Goal: Transaction & Acquisition: Obtain resource

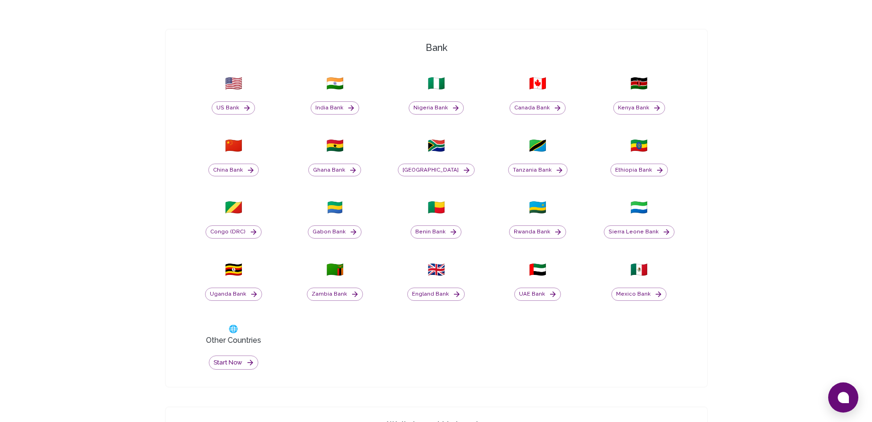
scroll to position [738, 0]
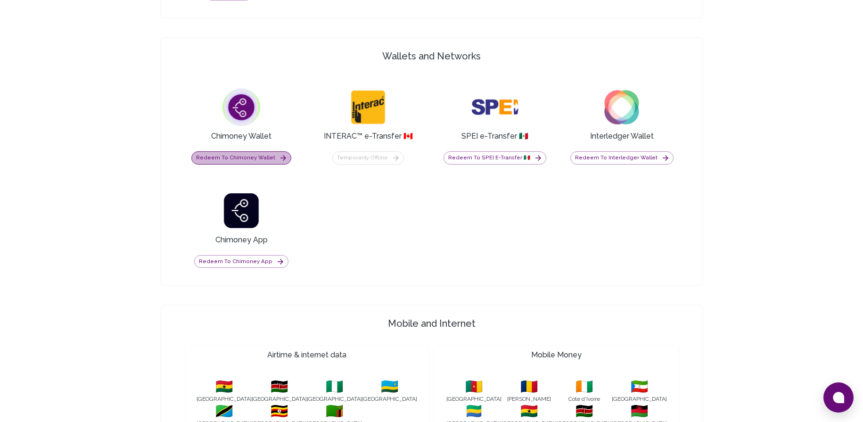
click at [263, 154] on button "Redeem to Chimoney Wallet" at bounding box center [241, 157] width 100 height 13
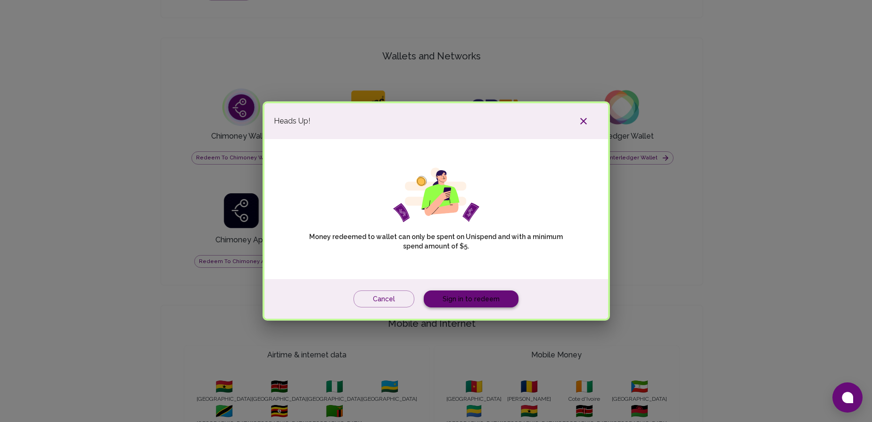
click at [469, 293] on link "Sign in to redeem" at bounding box center [471, 298] width 95 height 17
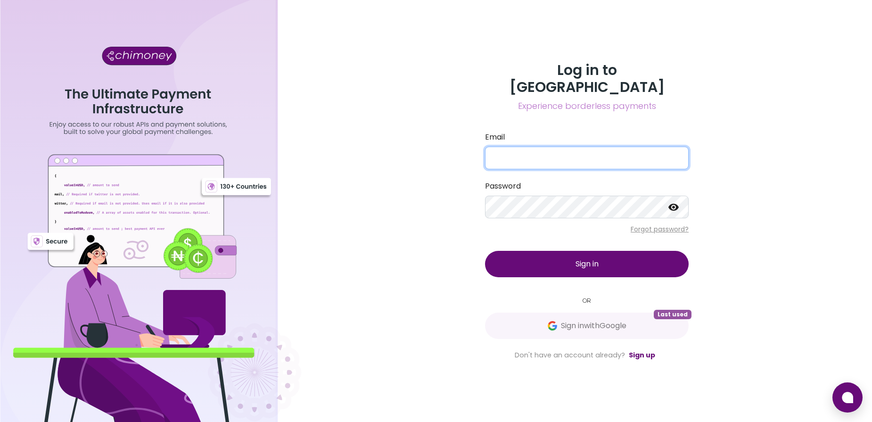
type input "[EMAIL_ADDRESS][DOMAIN_NAME]"
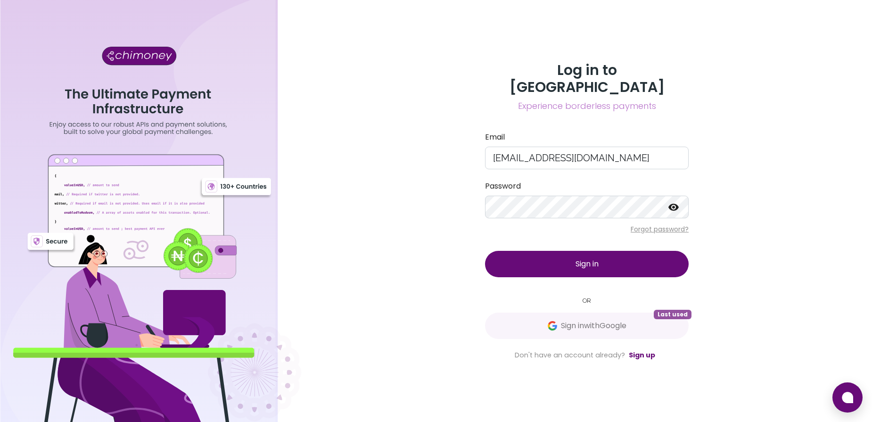
click at [569, 256] on button "Sign in" at bounding box center [587, 264] width 204 height 26
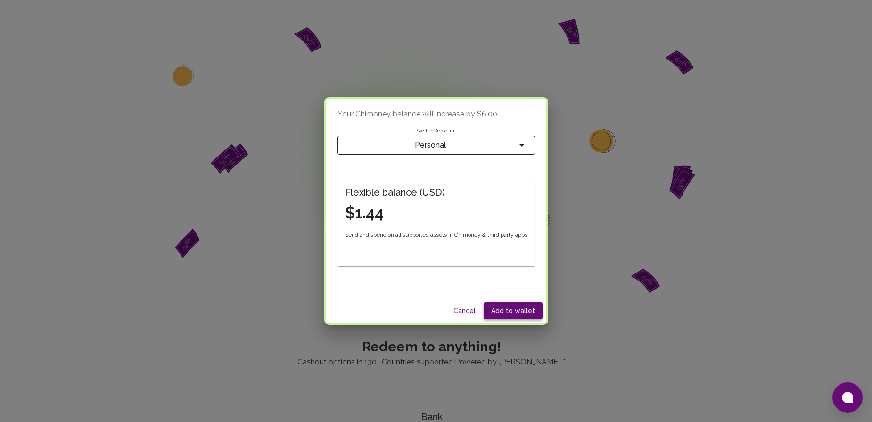
click at [507, 315] on button "Add to wallet" at bounding box center [513, 310] width 59 height 17
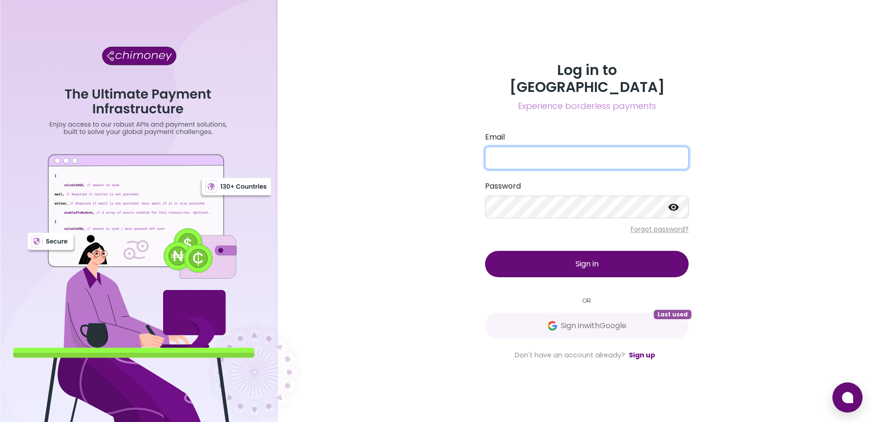
type input "[EMAIL_ADDRESS][DOMAIN_NAME]"
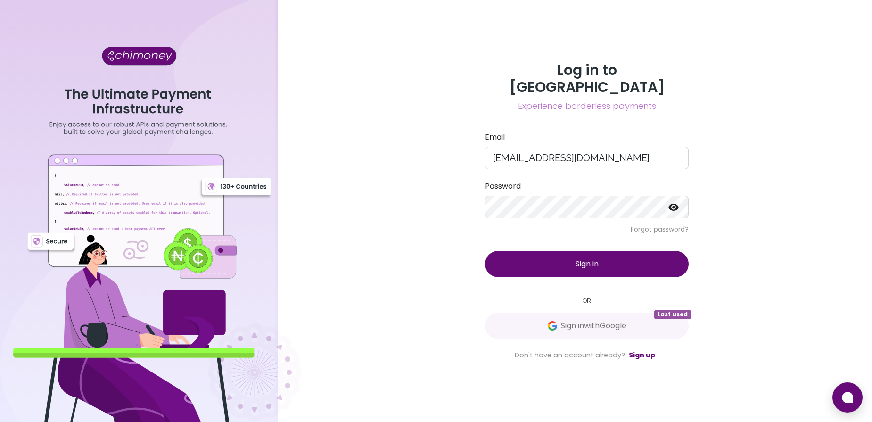
click at [537, 251] on button "Sign in" at bounding box center [587, 264] width 204 height 26
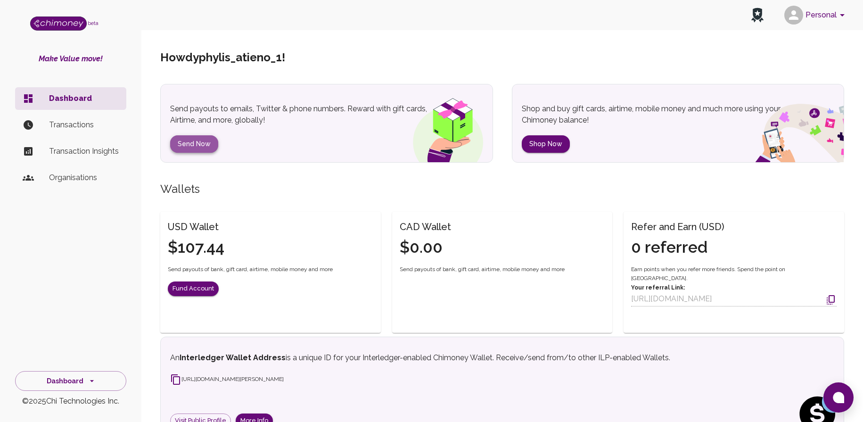
click at [189, 142] on button "Send Now" at bounding box center [194, 143] width 48 height 17
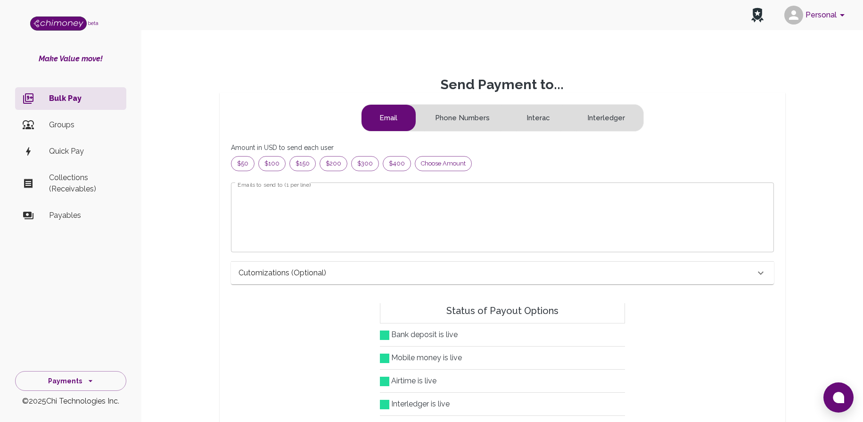
scroll to position [112, 518]
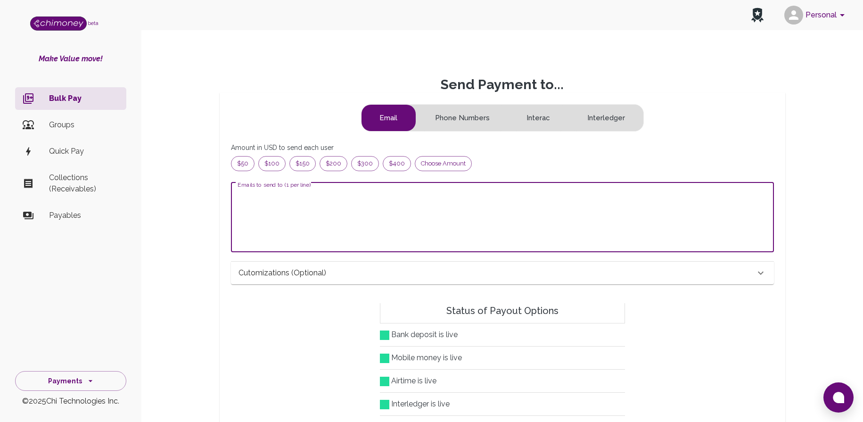
click at [372, 200] on textarea "Emails to send to (1 per line)" at bounding box center [503, 217] width 530 height 54
paste textarea "queendolineakpan11@gmail.com"
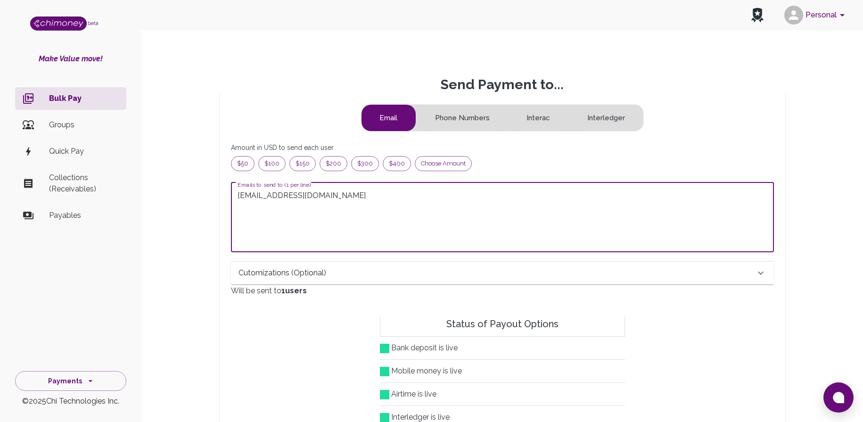
type textarea "queendolineakpan11@gmail.com"
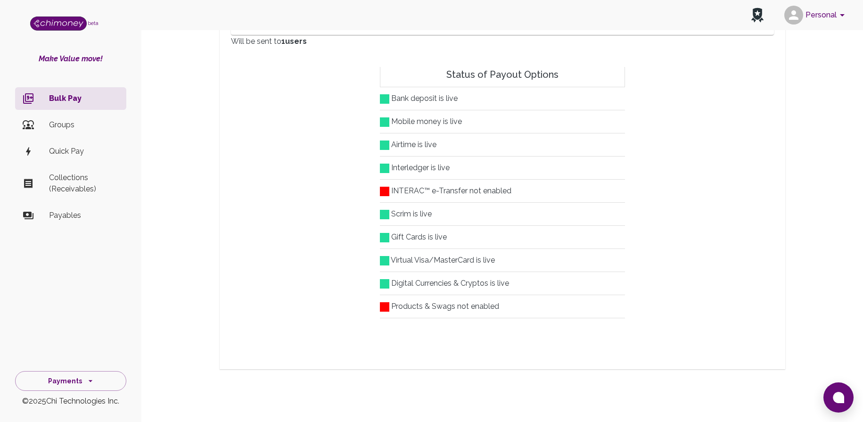
scroll to position [0, 0]
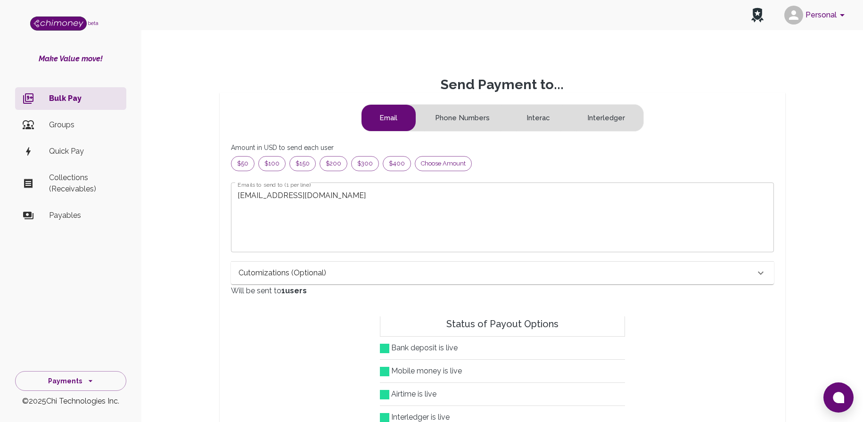
click at [521, 282] on div "Cutomizations (optional)" at bounding box center [502, 273] width 543 height 23
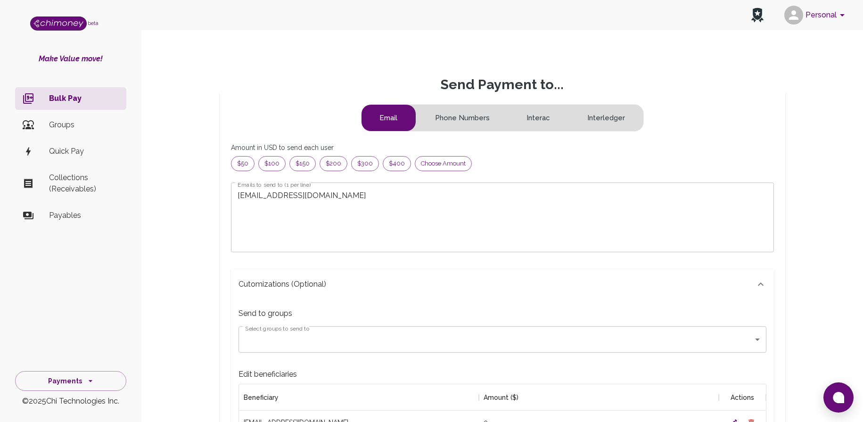
scroll to position [369, 0]
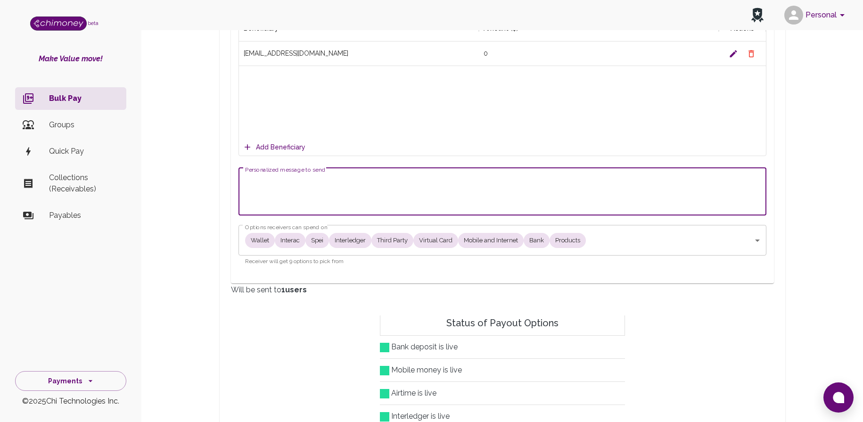
click at [536, 187] on textarea "Personalized message to send" at bounding box center [502, 191] width 515 height 33
paste textarea "Hi [Winner’s Name], congratulations on winning the Chimoney Write-a-thon Challe…"
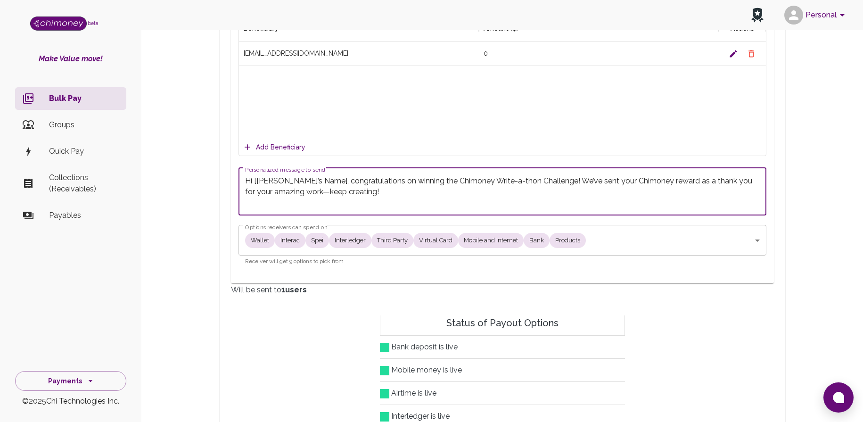
scroll to position [0, 0]
click at [312, 180] on textarea "Hi [Winner’s Name], congratulations on winning the Chimoney Write-a-thon Challe…" at bounding box center [502, 191] width 515 height 33
click at [414, 177] on textarea "Hi Queen, congratulations on winning the Chimoney Write-a-thon Challenge! We’ve…" at bounding box center [502, 191] width 515 height 33
click at [517, 182] on textarea "Hi Queen, congratulations on winning the Write-a-thon Challenge! We’ve sent you…" at bounding box center [502, 191] width 515 height 33
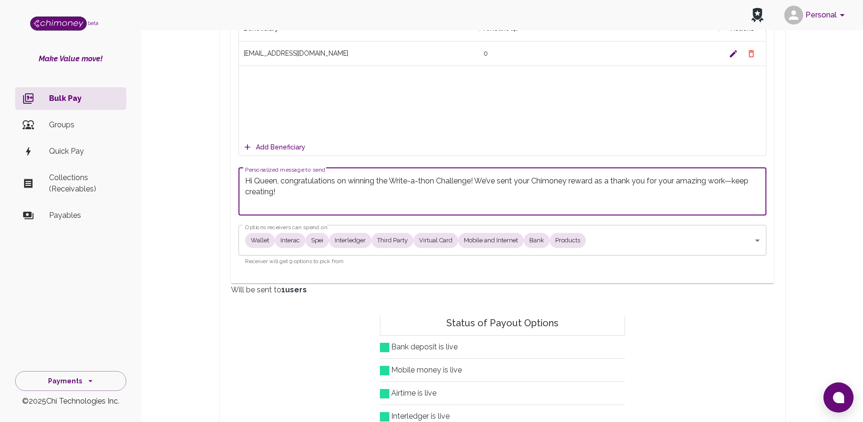
click at [504, 181] on textarea "Hi Queen, congratulations on winning the Write-a-thon Challenge! We’ve sent you…" at bounding box center [502, 191] width 515 height 33
click at [713, 179] on textarea "Hi Queen, congratulations on winning the Write-a-thon Challenge! Here's your Ch…" at bounding box center [502, 191] width 515 height 33
click at [264, 189] on textarea "Hi Queen, congratulations on winning the Write-a-thon Challenge! Here's your Ch…" at bounding box center [502, 191] width 515 height 33
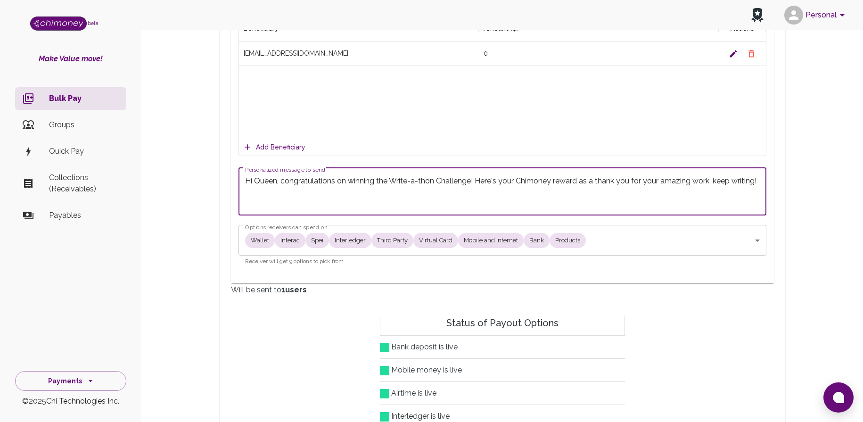
click at [762, 181] on div "Hi Queen, congratulations on winning the Write-a-thon Challenge! Here's your Ch…" at bounding box center [503, 191] width 528 height 48
paste textarea "❤️"
click at [439, 204] on textarea "Hi Queen, congratulations on winning the Write-a-thon Challenge! Here's your Ch…" at bounding box center [502, 191] width 515 height 33
type textarea "Hi Queen, congratulations on winning the Write-a-thon Challenge! Here's your Ch…"
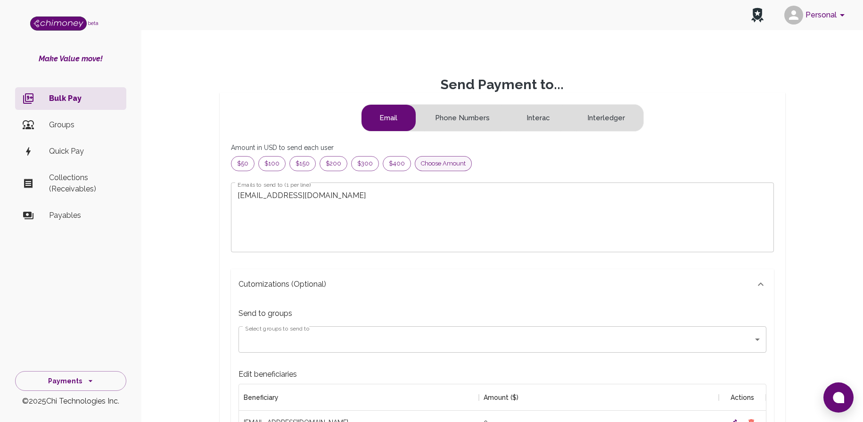
click at [420, 165] on span "Choose amount" at bounding box center [443, 163] width 56 height 9
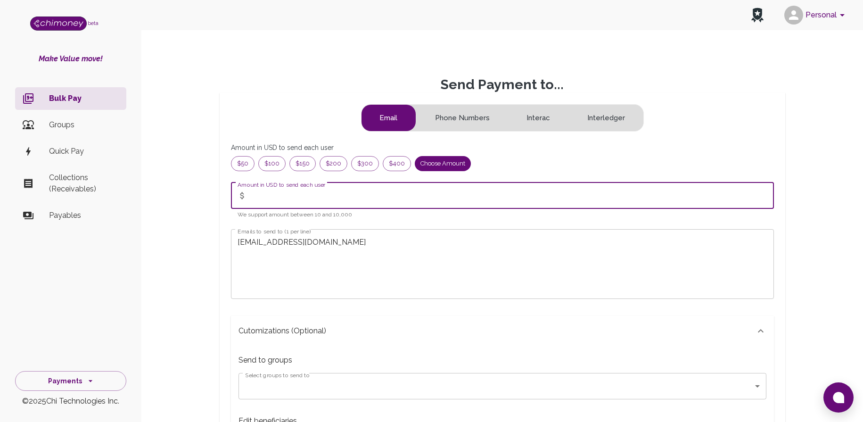
click at [299, 197] on input "Amount in USD to send each user" at bounding box center [512, 195] width 523 height 26
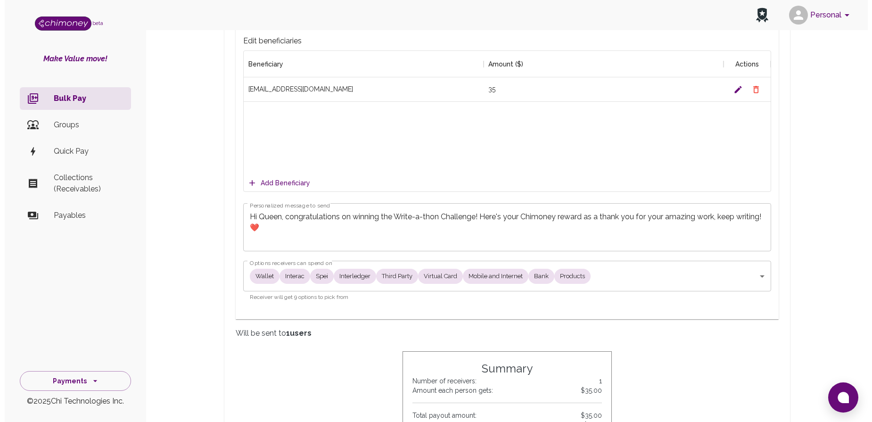
scroll to position [738, 0]
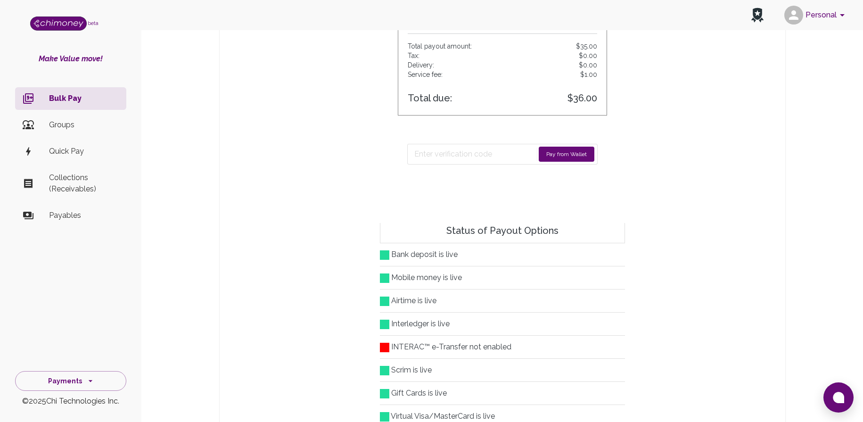
type input "35"
click at [564, 152] on button "Pay from Wallet" at bounding box center [567, 154] width 56 height 15
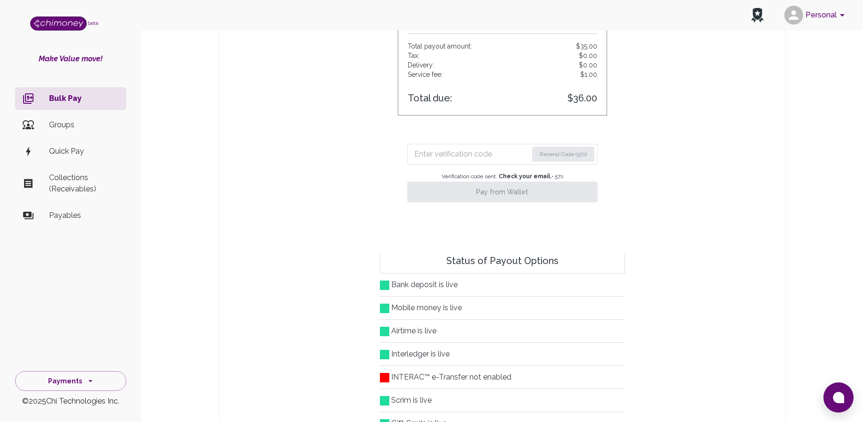
click at [471, 153] on input "Enter verification code" at bounding box center [471, 154] width 114 height 15
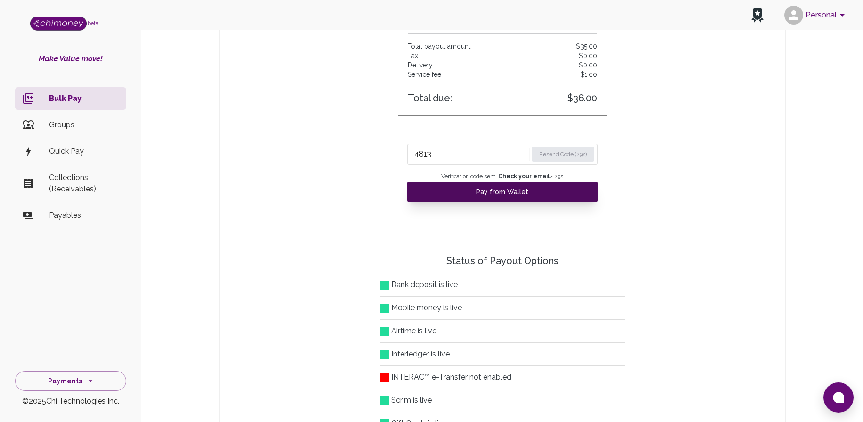
type input "4813"
click at [477, 195] on button "Pay from Wallet" at bounding box center [502, 192] width 190 height 21
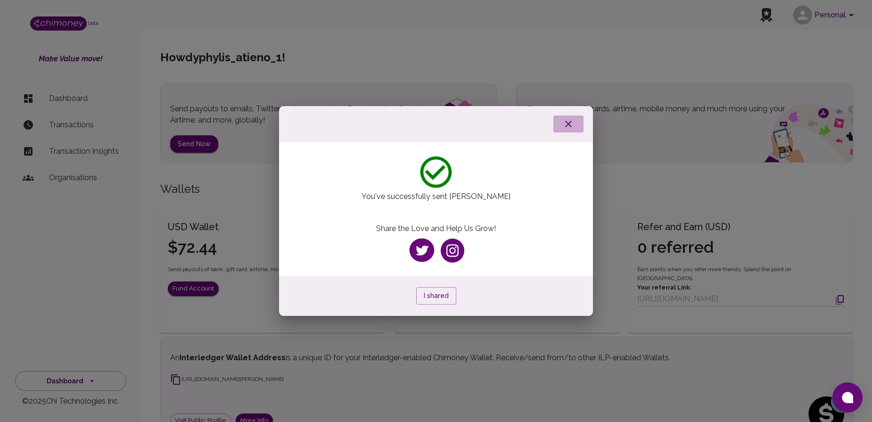
click at [562, 132] on button "button" at bounding box center [569, 124] width 30 height 17
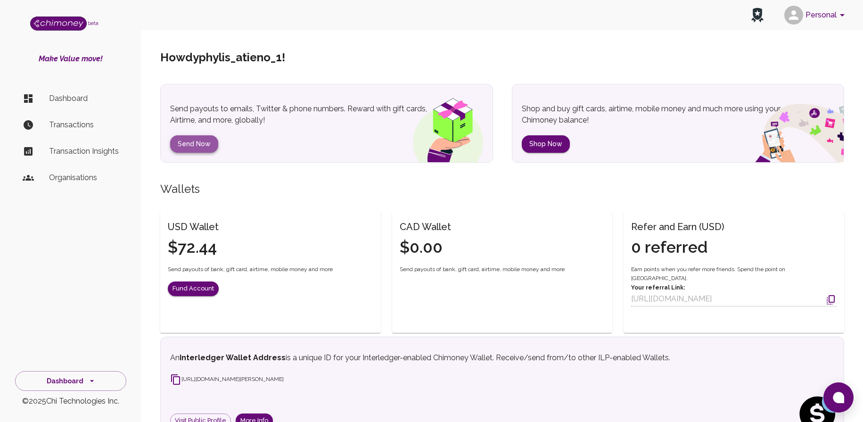
click at [190, 144] on button "Send Now" at bounding box center [194, 143] width 48 height 17
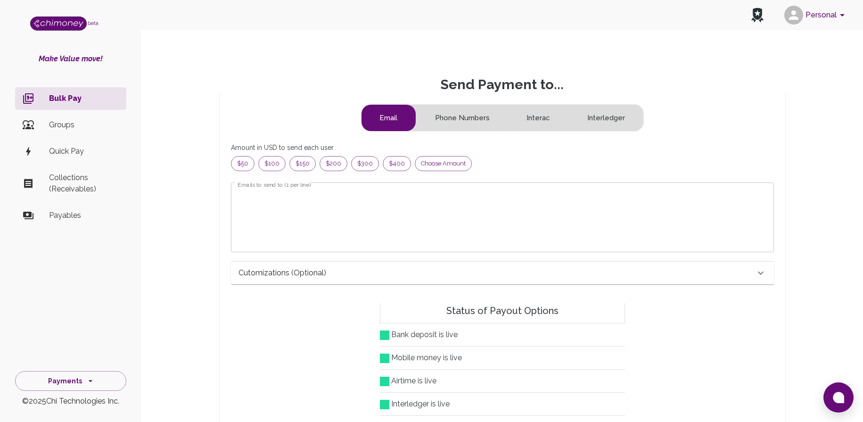
scroll to position [112, 518]
click at [418, 164] on span "Choose amount" at bounding box center [443, 163] width 56 height 9
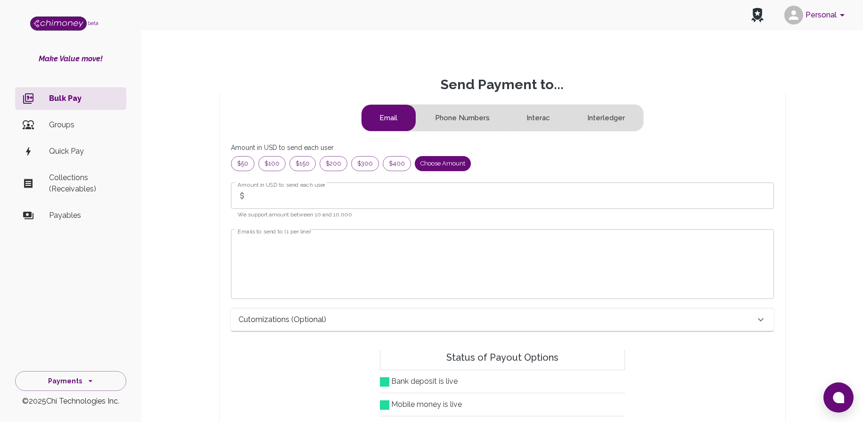
click at [301, 190] on input "Amount in USD to send each user" at bounding box center [512, 195] width 523 height 26
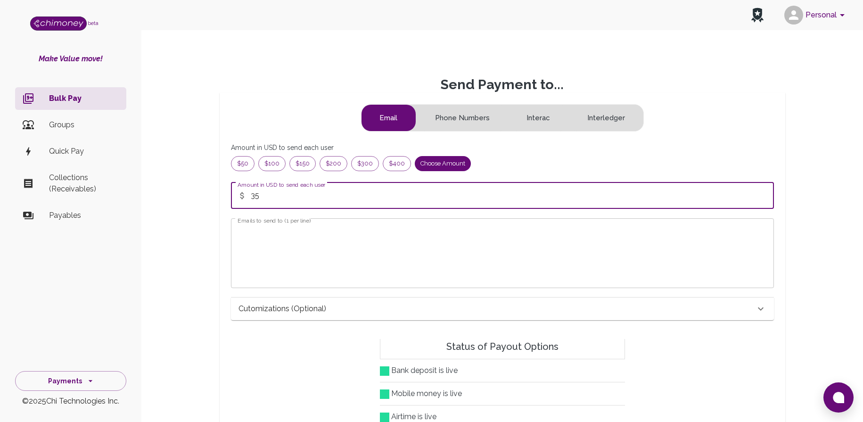
type input "35"
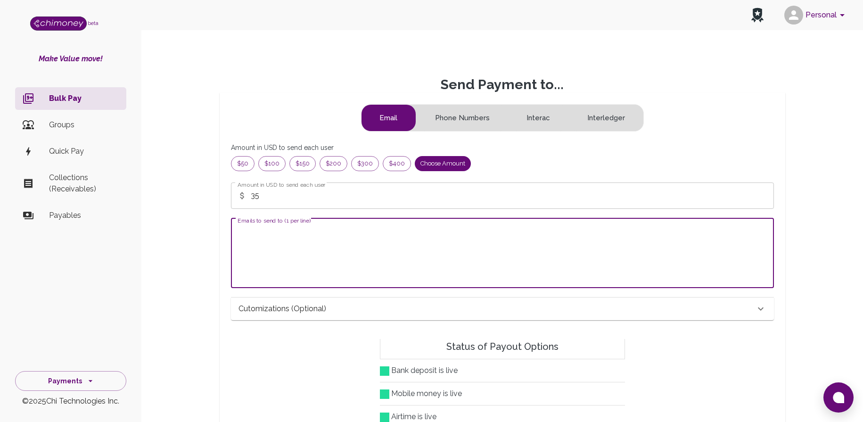
click at [290, 248] on textarea "Emails to send to (1 per line)" at bounding box center [503, 253] width 530 height 54
paste textarea "emmanueleboh87@gmail.com"
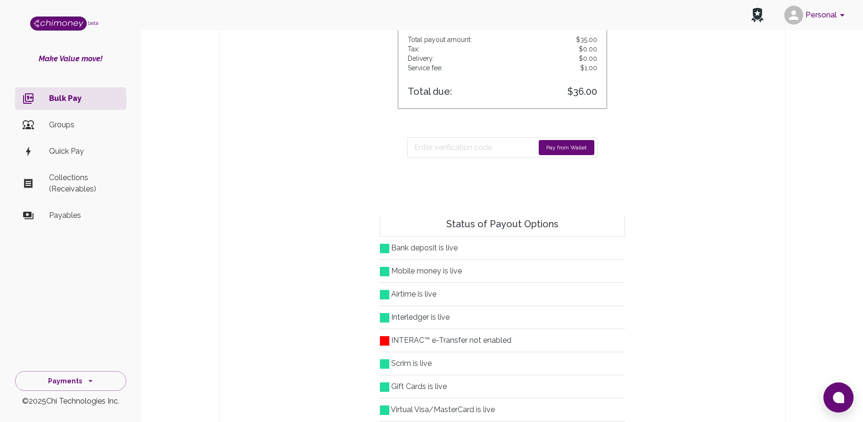
scroll to position [0, 0]
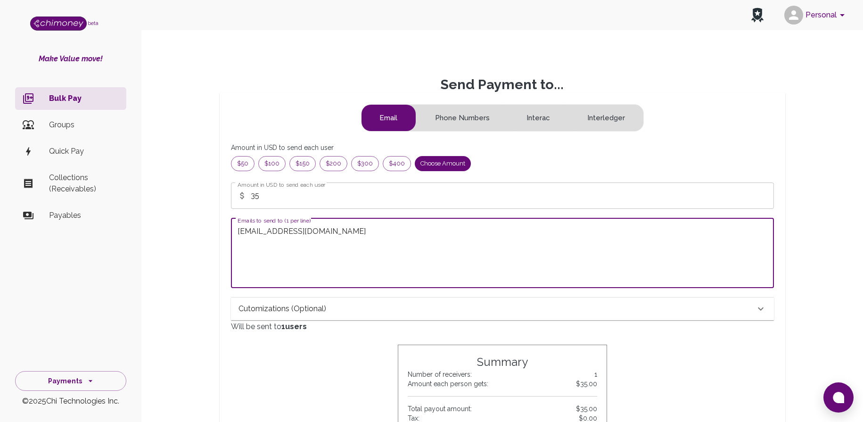
type textarea "emmanueleboh87@gmail.com"
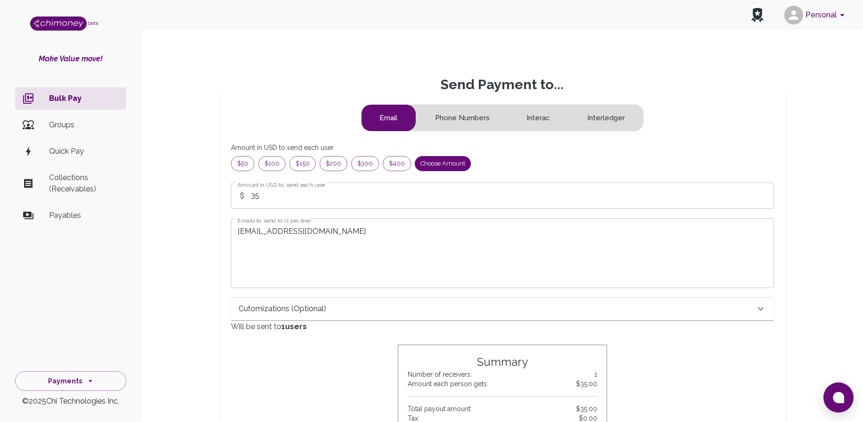
click at [444, 310] on div "Cutomizations (optional)" at bounding box center [497, 308] width 517 height 11
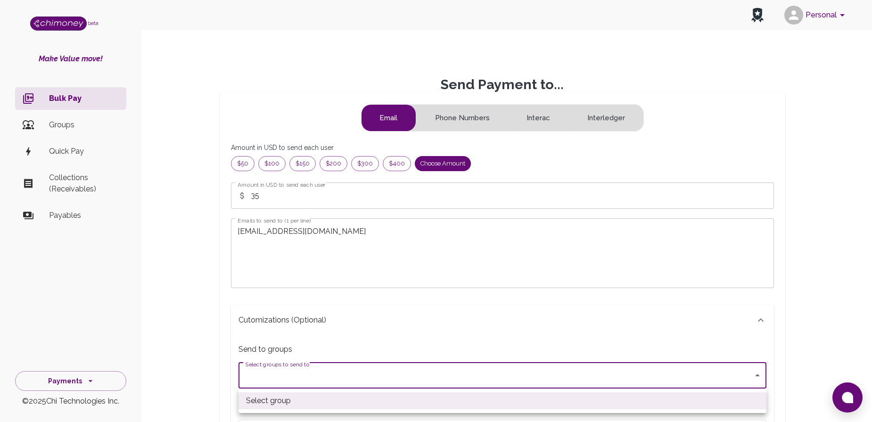
click at [872, 275] on div at bounding box center [436, 211] width 872 height 422
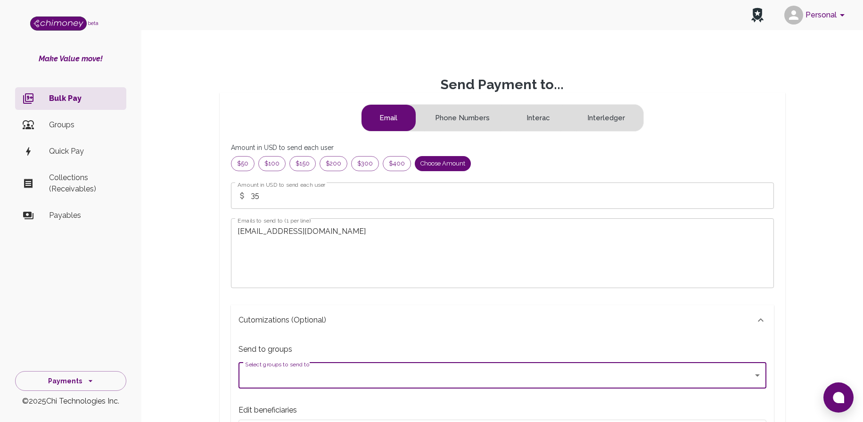
scroll to position [369, 0]
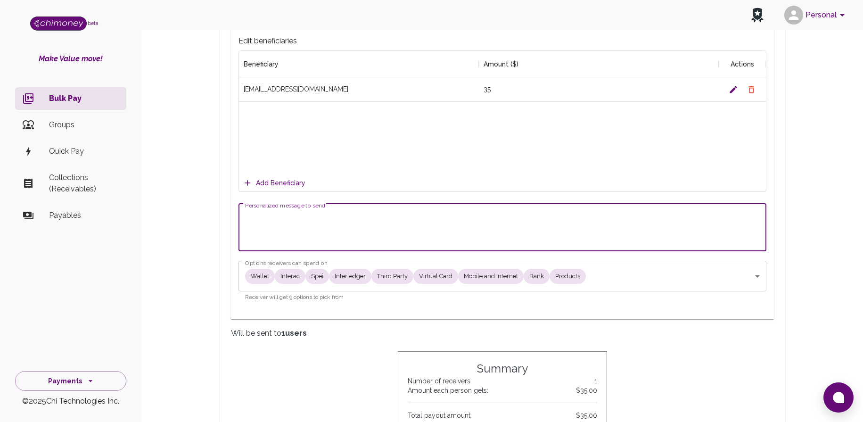
click at [347, 241] on textarea "Personalized message to send" at bounding box center [502, 227] width 515 height 33
paste textarea "Hi Queen, congratulations on winning the Write-a-thon Challenge! Here's your Ch…"
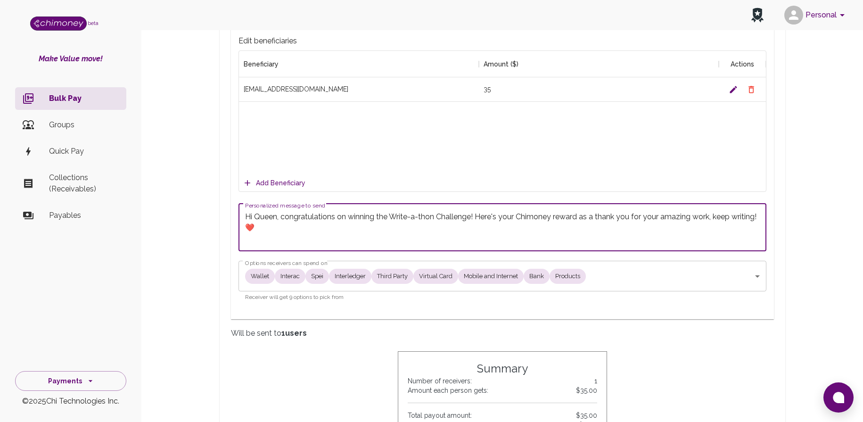
scroll to position [0, 0]
click at [265, 217] on textarea "Hi Queen, congratulations on winning the Write-a-thon Challenge! Here's your Ch…" at bounding box center [502, 227] width 515 height 33
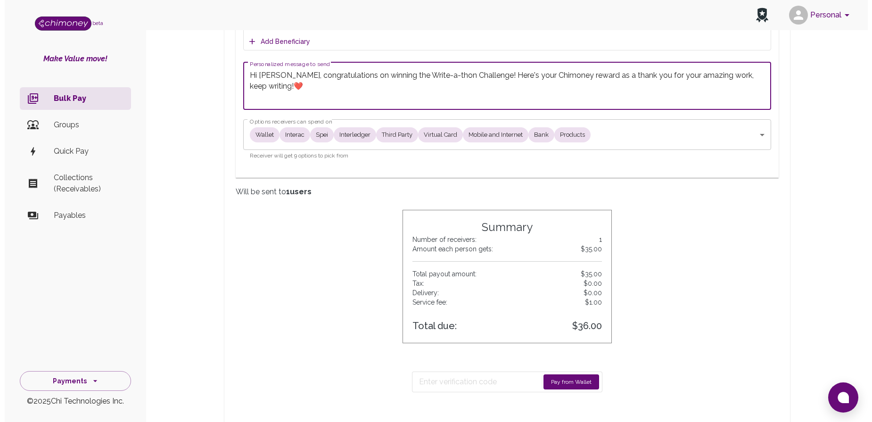
scroll to position [559, 0]
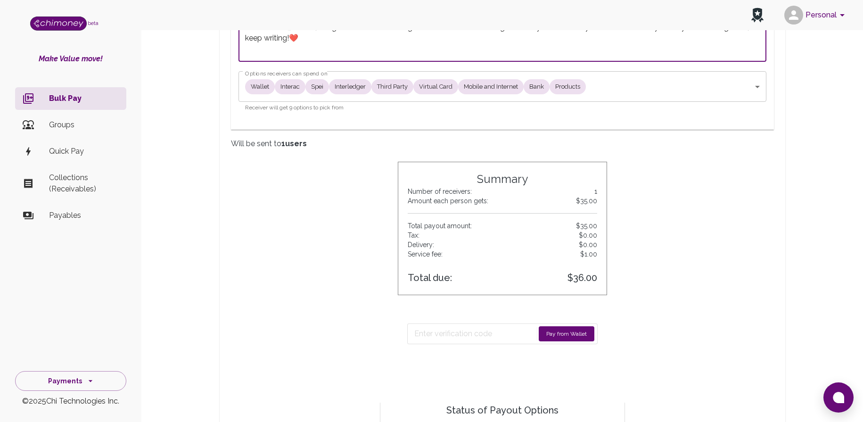
type textarea "Hi Emmanuel, congratulations on winning the Write-a-thon Challenge! Here's your…"
click at [570, 332] on button "Pay from Wallet" at bounding box center [567, 333] width 56 height 15
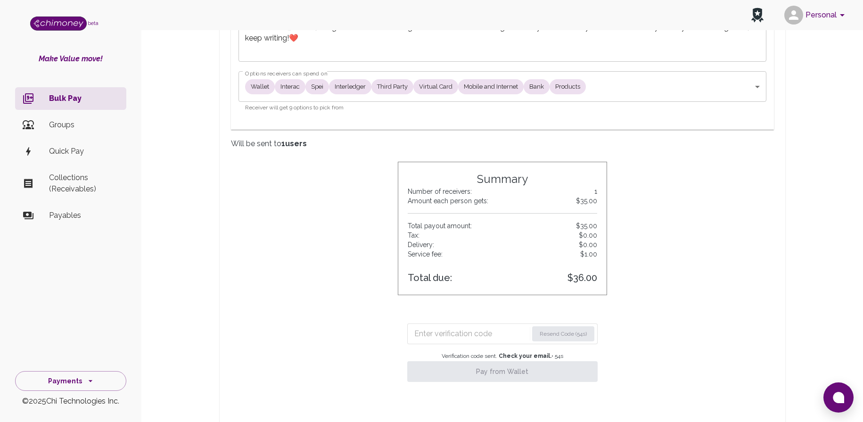
click at [486, 337] on input "Enter verification code" at bounding box center [471, 333] width 114 height 15
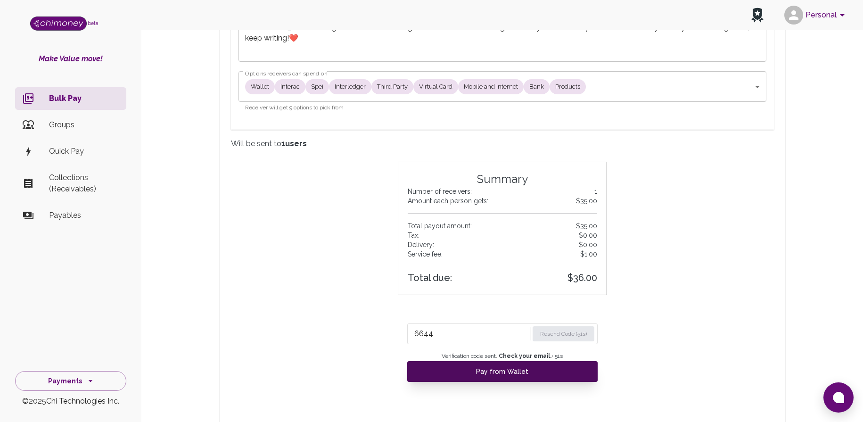
type input "6644"
click at [490, 373] on button "Pay from Wallet" at bounding box center [502, 371] width 190 height 21
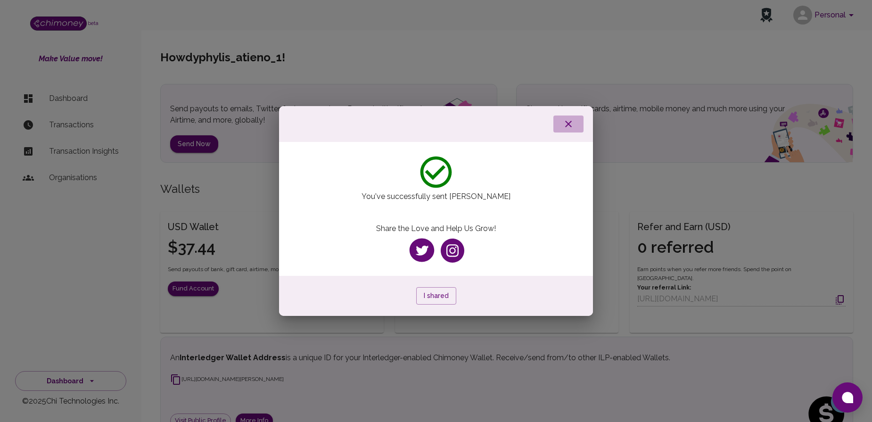
click at [561, 118] on button "button" at bounding box center [569, 124] width 30 height 17
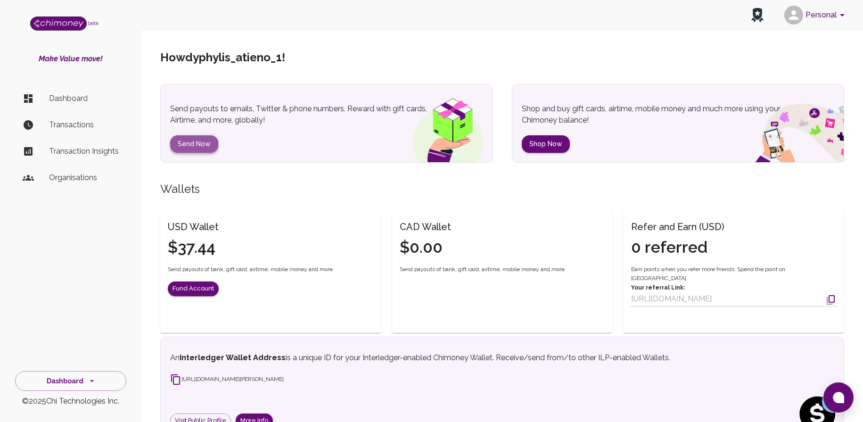
click at [190, 140] on button "Send Now" at bounding box center [194, 143] width 48 height 17
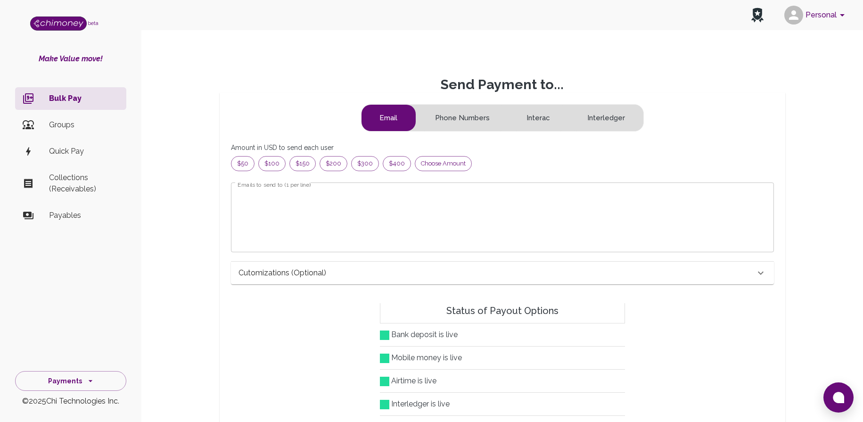
scroll to position [112, 518]
click at [433, 164] on span "Choose amount" at bounding box center [443, 163] width 56 height 9
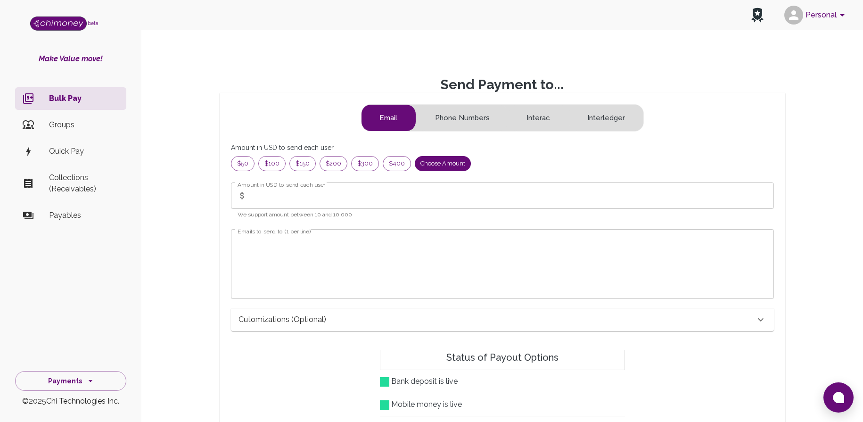
click at [342, 190] on input "Amount in USD to send each user" at bounding box center [512, 195] width 523 height 26
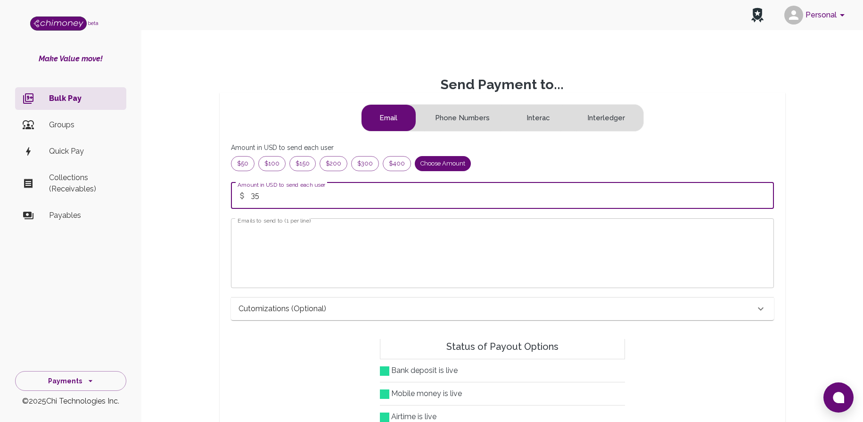
type input "35"
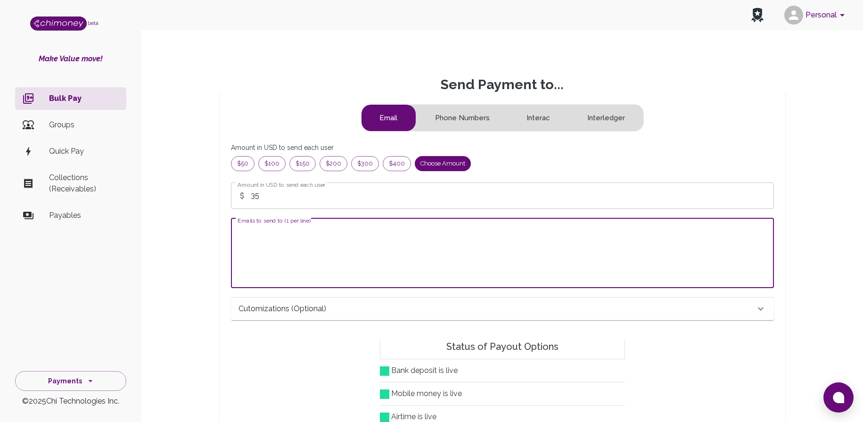
click at [263, 274] on textarea "Emails to send to (1 per line)" at bounding box center [503, 253] width 530 height 54
click at [428, 312] on div "Cutomizations (optional)" at bounding box center [497, 308] width 517 height 11
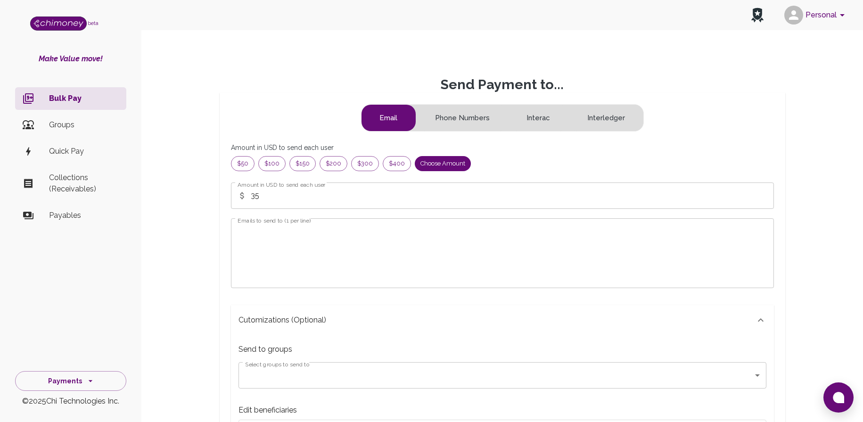
scroll to position [369, 0]
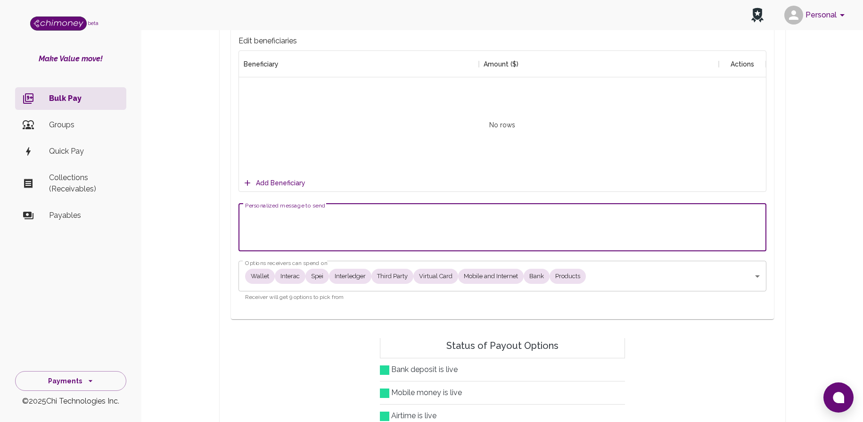
click at [401, 216] on textarea "Personalized message to send" at bounding box center [502, 227] width 515 height 33
paste textarea "Hi Queen, congratulations on winning the Write-a-thon Challenge! Here's your Ch…"
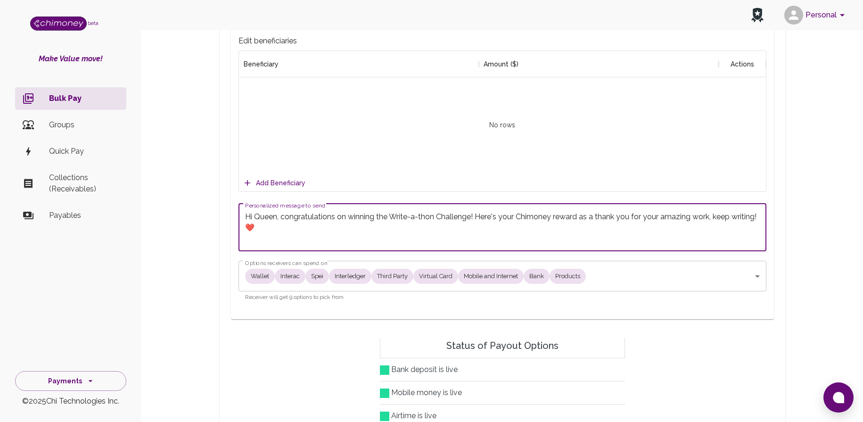
scroll to position [0, 0]
click at [267, 212] on textarea "Hi Queen, congratulations on winning the Write-a-thon Challenge! Here's your Ch…" at bounding box center [502, 227] width 515 height 33
type textarea "Hi Mackenzie, congratulations on winning the Write-a-thon Challenge! Here's you…"
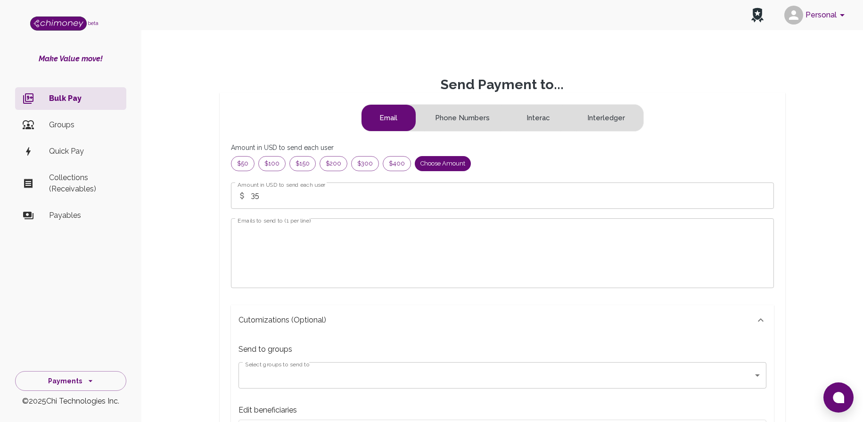
click at [455, 248] on textarea "Emails to send to (1 per line)" at bounding box center [503, 253] width 530 height 54
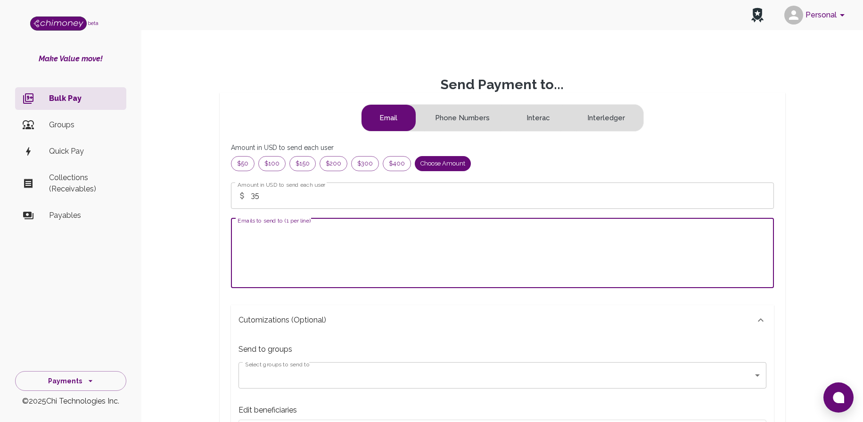
paste textarea "mackenzie.techdocs@gmail.com"
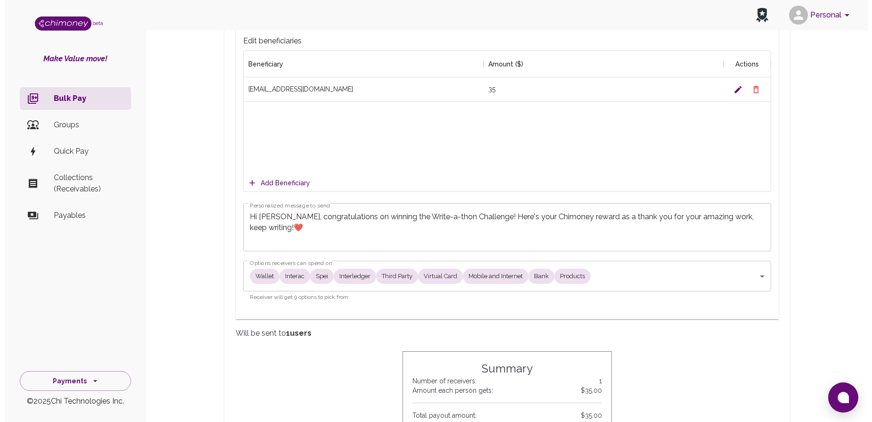
scroll to position [738, 0]
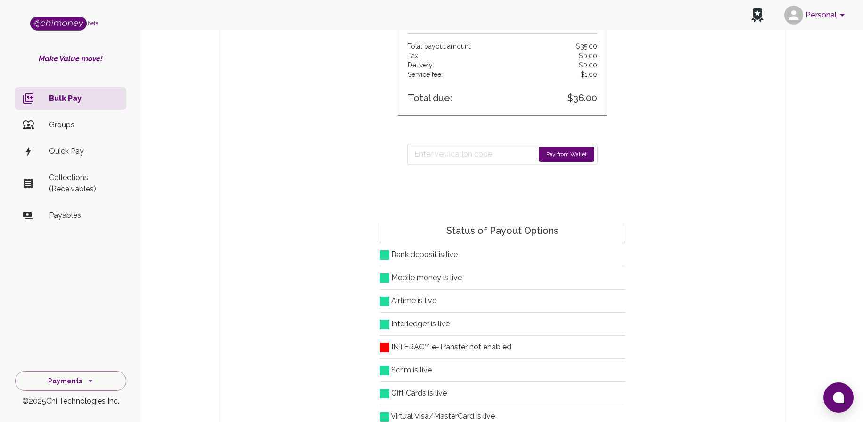
type textarea "mackenzie.techdocs@gmail.com"
click at [564, 155] on button "Pay from Wallet" at bounding box center [567, 154] width 56 height 15
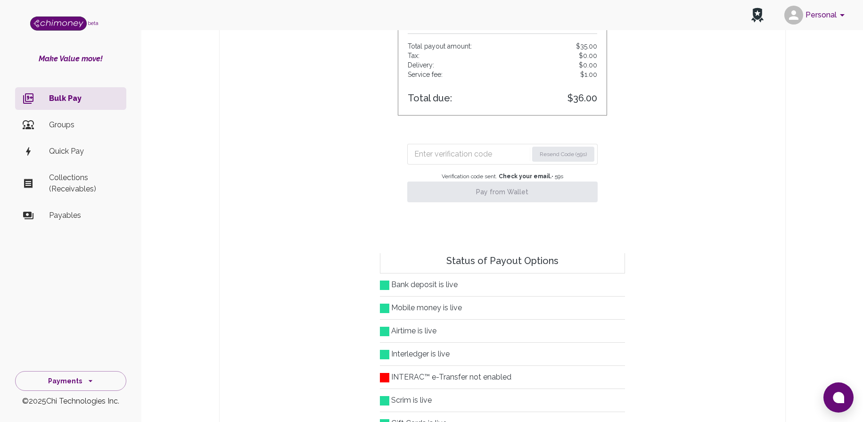
click at [443, 151] on input "Enter verification code" at bounding box center [471, 154] width 114 height 15
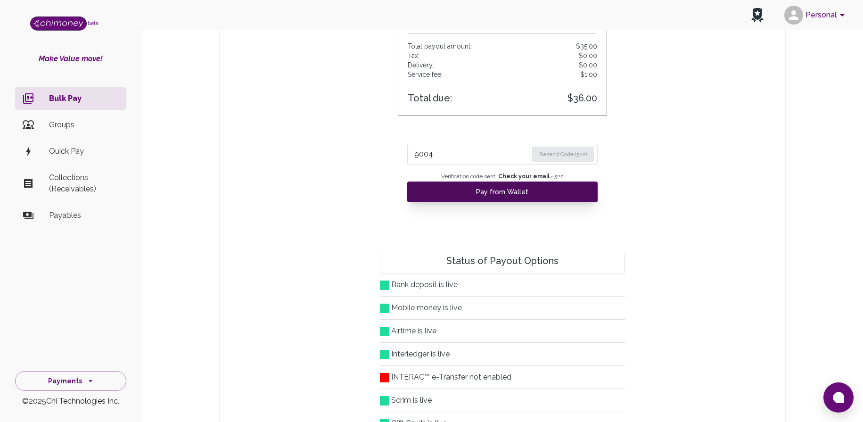
type input "9004"
click at [470, 190] on button "Pay from Wallet" at bounding box center [502, 192] width 190 height 21
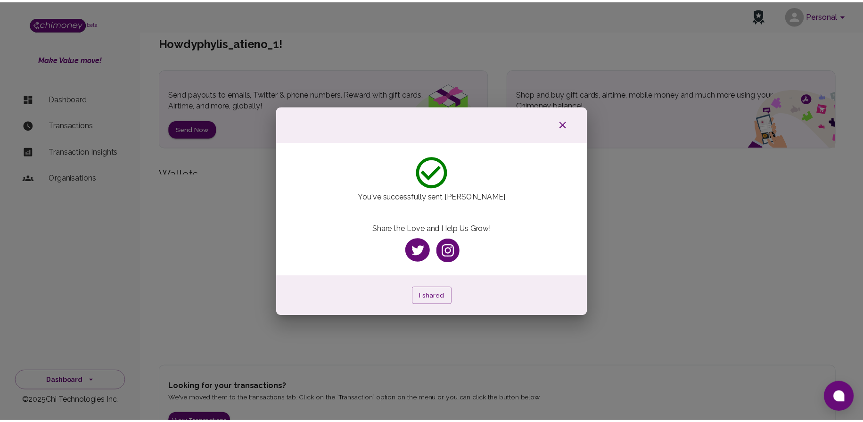
scroll to position [0, 0]
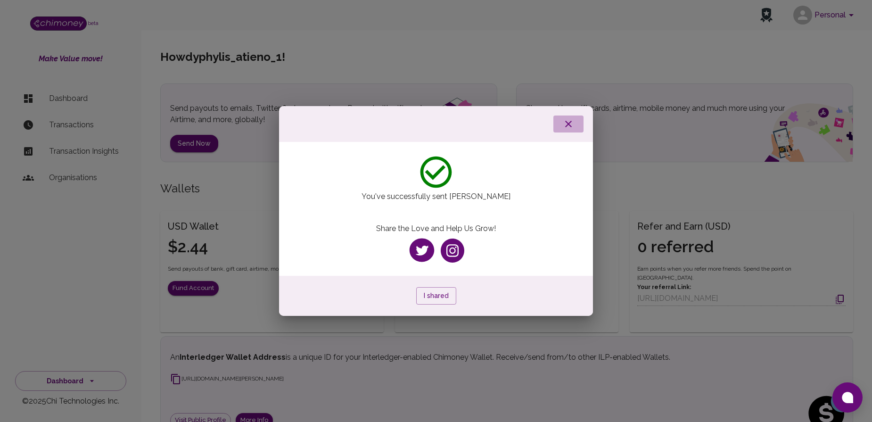
click at [568, 124] on icon "button" at bounding box center [568, 123] width 11 height 11
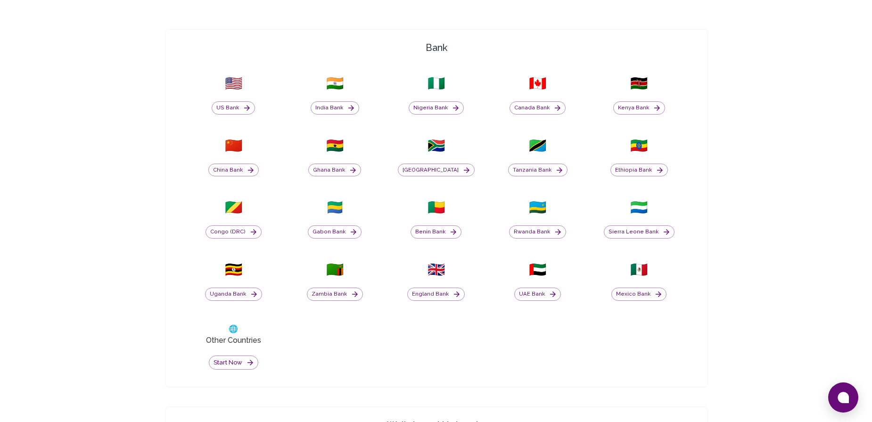
scroll to position [738, 0]
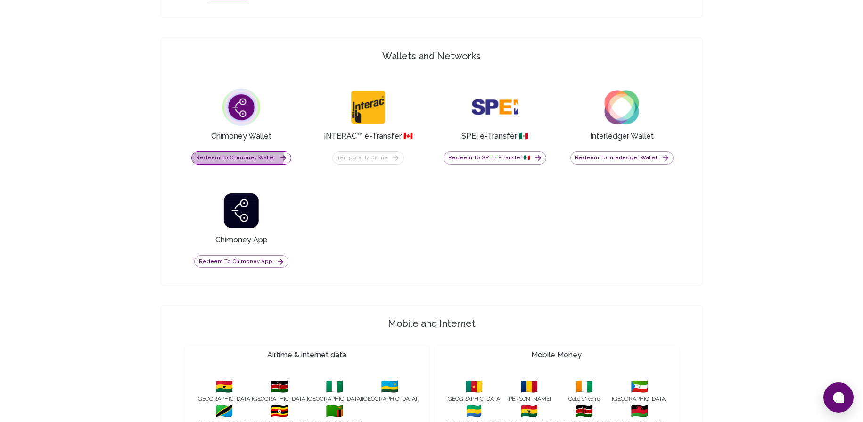
click at [228, 156] on button "Redeem to Chimoney Wallet" at bounding box center [241, 157] width 100 height 13
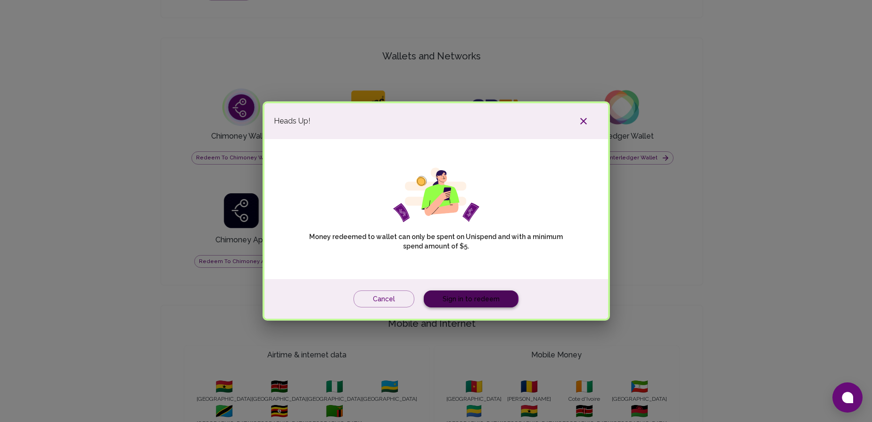
click at [467, 299] on link "Sign in to redeem" at bounding box center [471, 298] width 95 height 17
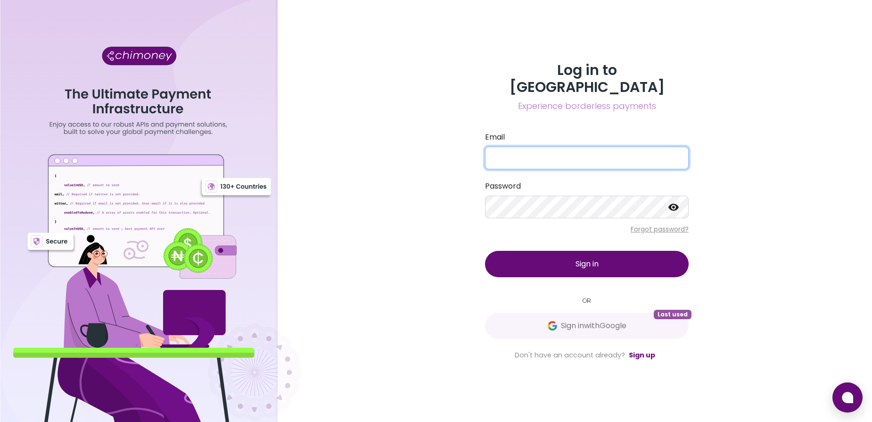
type input "[EMAIL_ADDRESS][DOMAIN_NAME]"
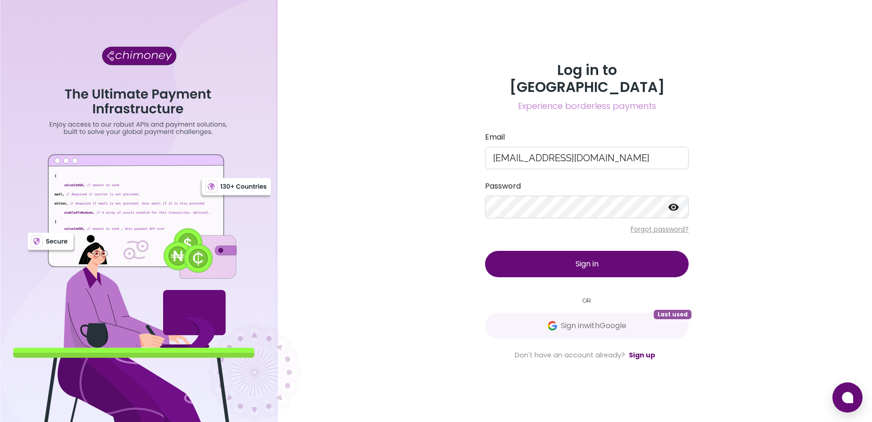
click at [546, 251] on button "Sign in" at bounding box center [587, 264] width 204 height 26
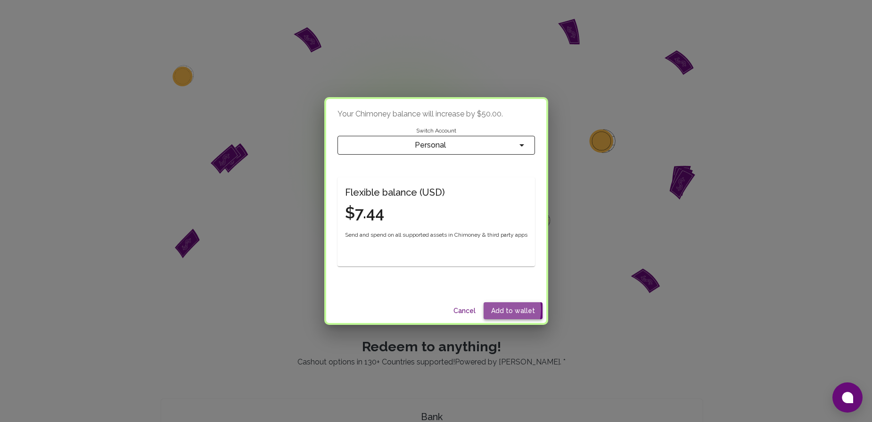
click at [502, 310] on button "Add to wallet" at bounding box center [513, 310] width 59 height 17
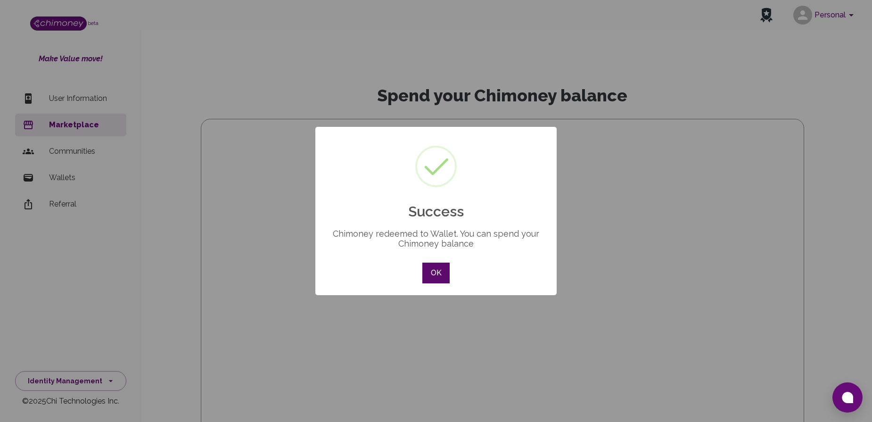
click at [439, 269] on button "OK" at bounding box center [435, 273] width 27 height 21
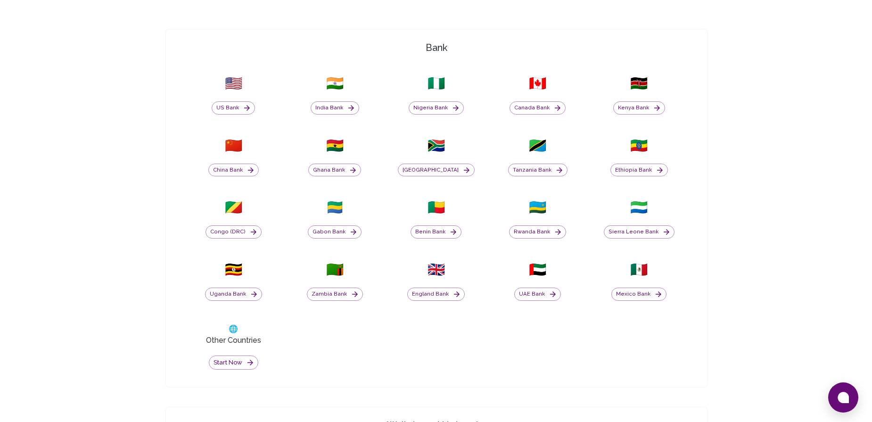
scroll to position [738, 0]
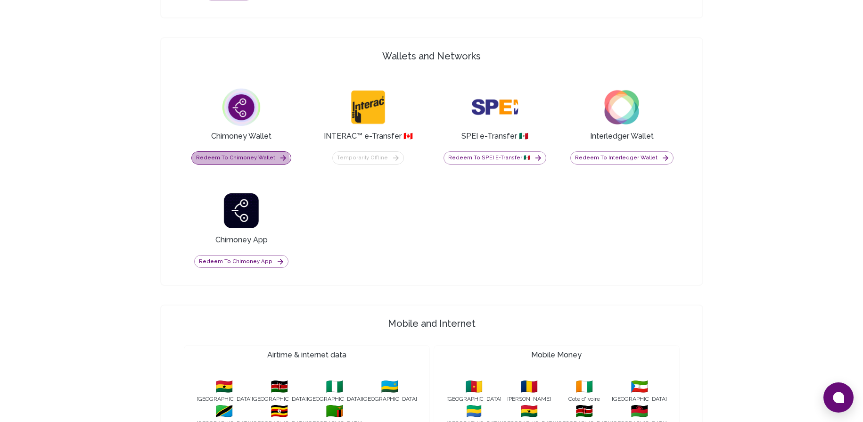
click at [244, 163] on button "Redeem to Chimoney Wallet" at bounding box center [241, 157] width 100 height 13
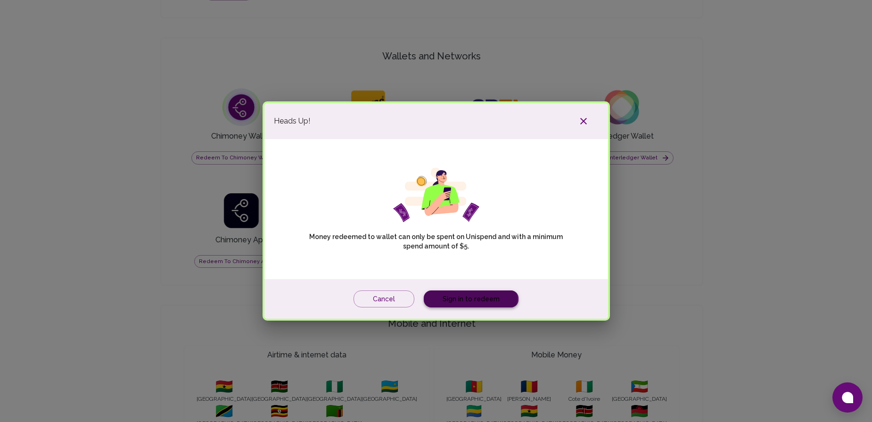
click at [439, 298] on link "Sign in to redeem" at bounding box center [471, 298] width 95 height 17
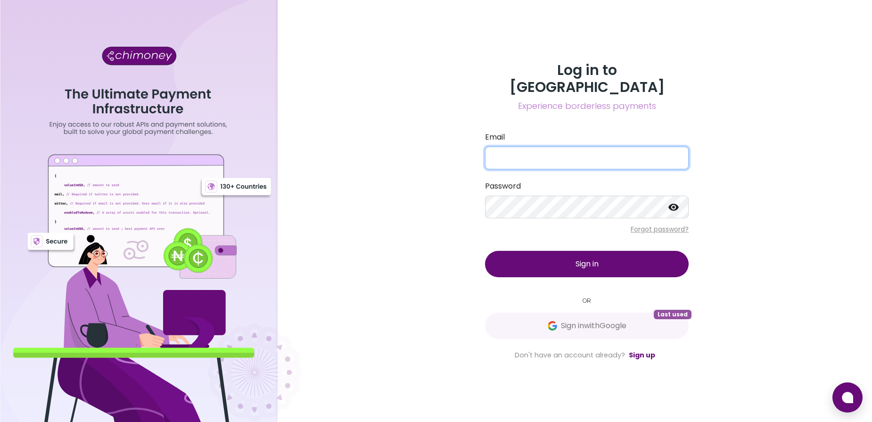
type input "[EMAIL_ADDRESS][DOMAIN_NAME]"
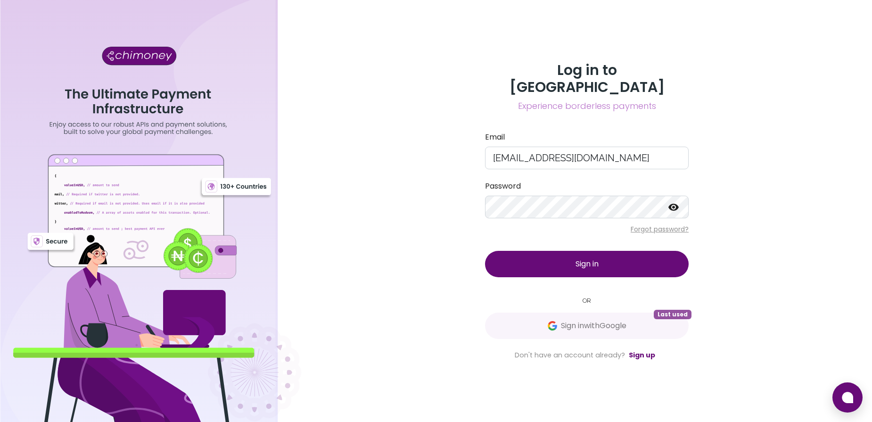
click at [552, 261] on button "Sign in" at bounding box center [587, 264] width 204 height 26
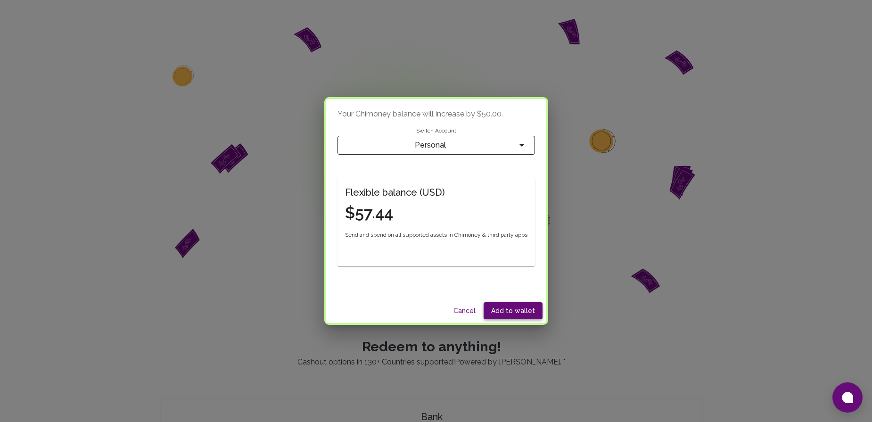
click at [531, 313] on button "Add to wallet" at bounding box center [513, 310] width 59 height 17
